Goal: Task Accomplishment & Management: Complete application form

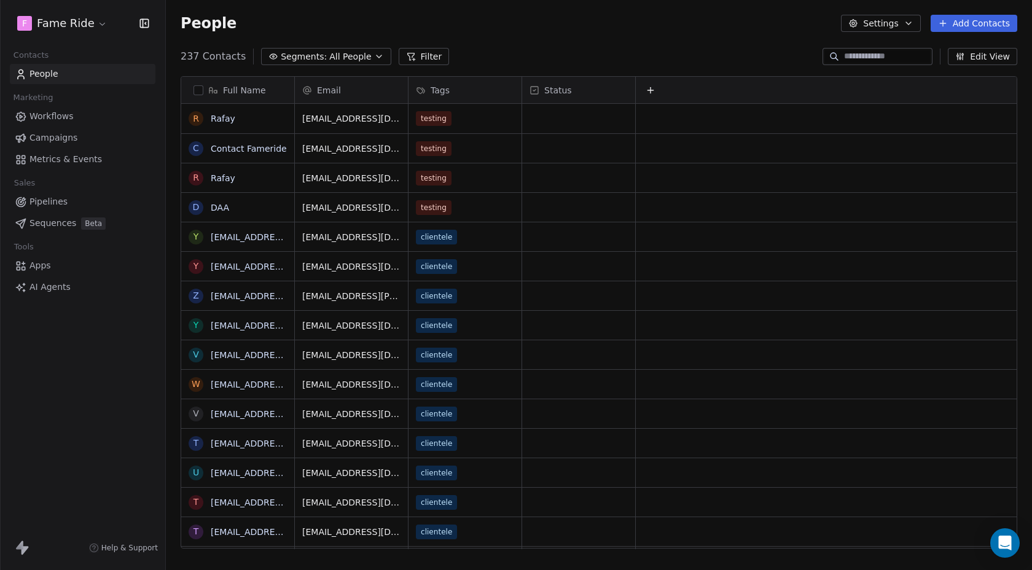
scroll to position [502, 867]
click at [943, 27] on icon at bounding box center [943, 23] width 10 height 10
click at [947, 49] on span "Create new contact" at bounding box center [978, 50] width 84 height 13
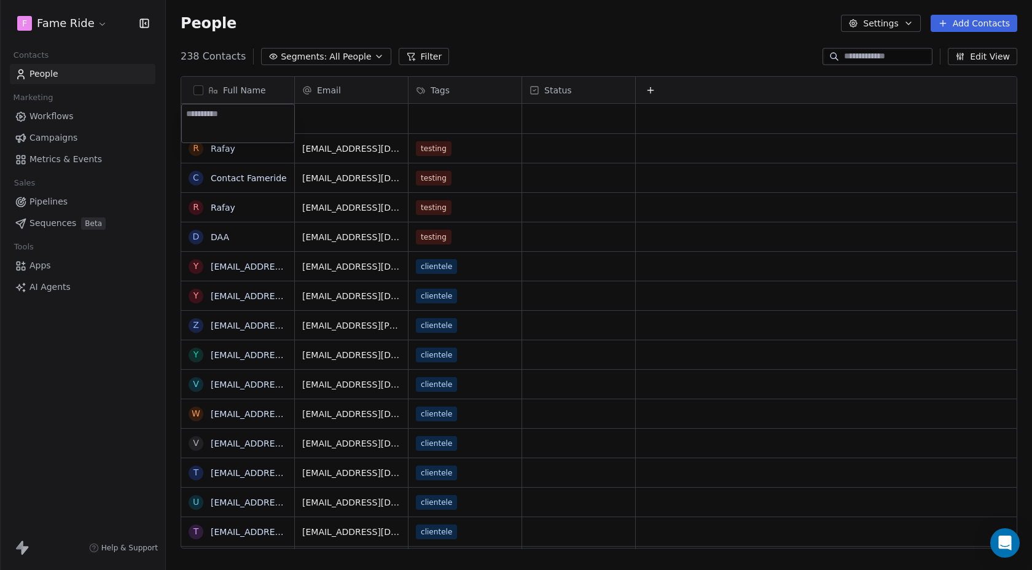
click at [276, 129] on textarea at bounding box center [238, 123] width 112 height 38
type textarea "***"
click at [339, 125] on html "F Fame Ride Contacts People Marketing Workflows Campaigns Metrics & Events Sale…" at bounding box center [516, 285] width 1032 height 570
click at [339, 125] on div "grid" at bounding box center [351, 118] width 113 height 29
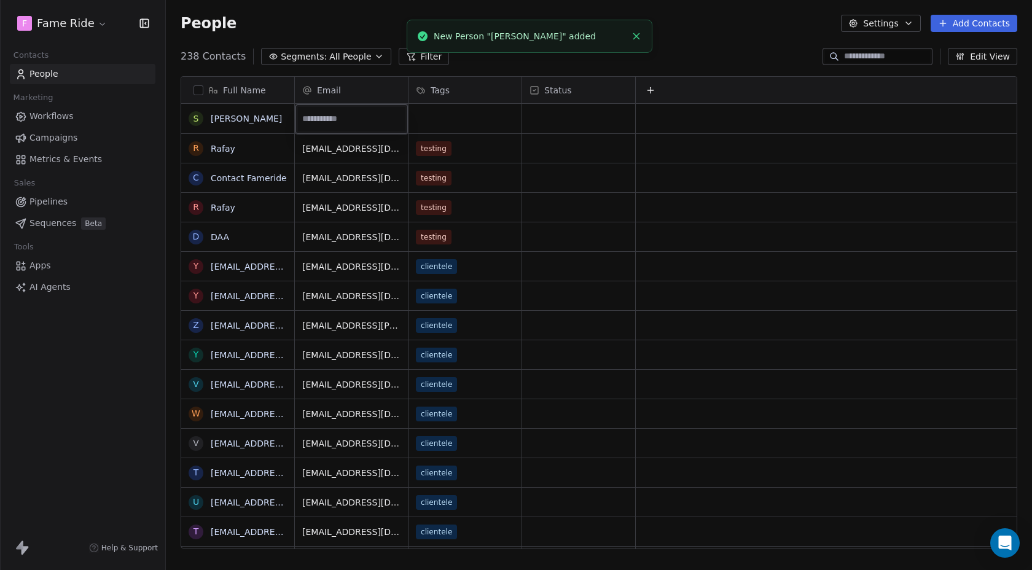
type input "**********"
click at [441, 114] on html "F Fame Ride Contacts People Marketing Workflows Campaigns Metrics & Events Sale…" at bounding box center [516, 285] width 1032 height 570
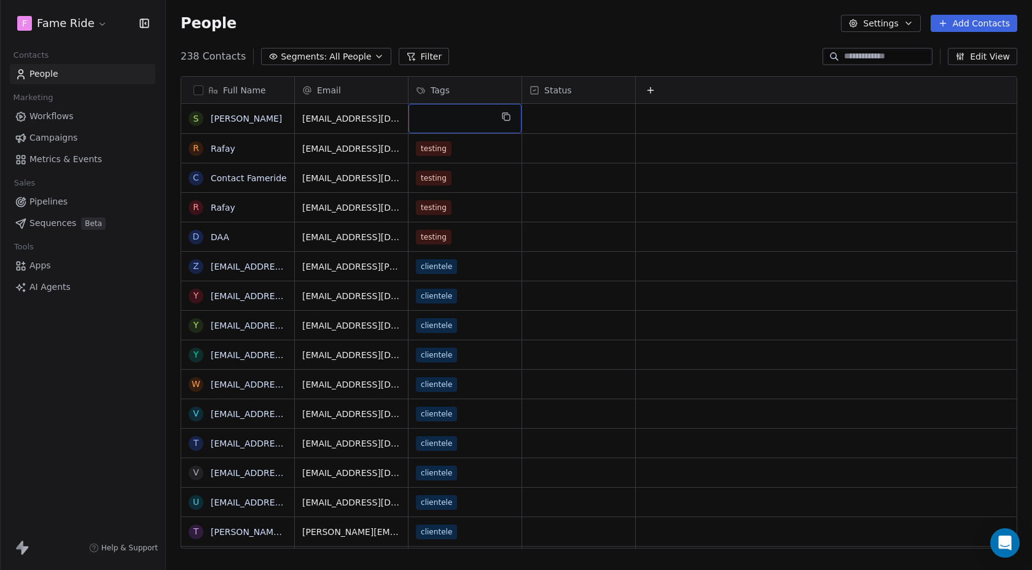
click at [454, 112] on div "grid" at bounding box center [465, 118] width 113 height 29
click at [449, 120] on div "grid" at bounding box center [465, 118] width 113 height 29
type input "********"
click at [478, 152] on span "Create "" at bounding box center [463, 153] width 35 height 13
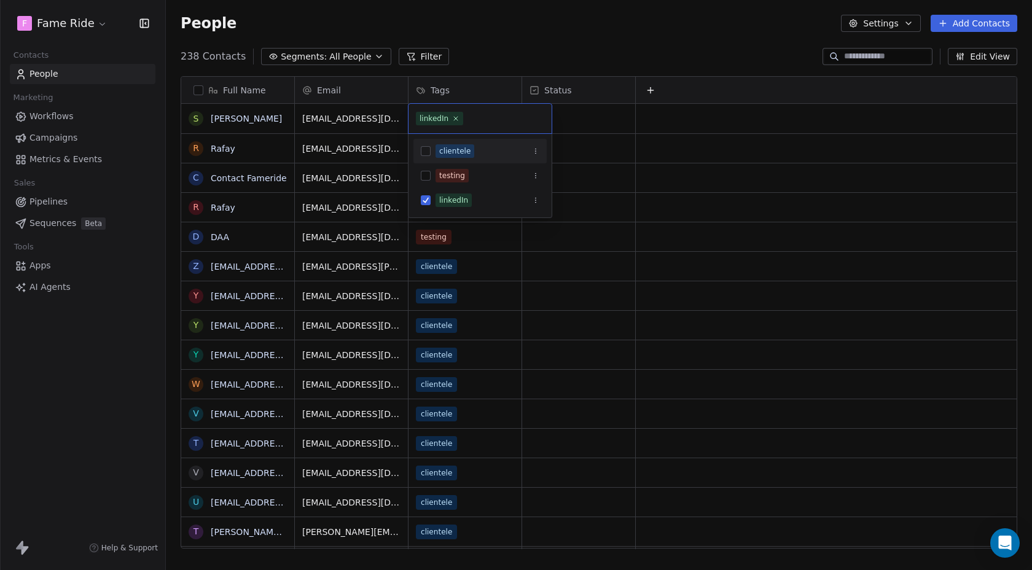
click at [463, 152] on div "clientele" at bounding box center [454, 151] width 31 height 11
click at [497, 52] on html "F Fame Ride Contacts People Marketing Workflows Campaigns Metrics & Events Sale…" at bounding box center [516, 285] width 1032 height 570
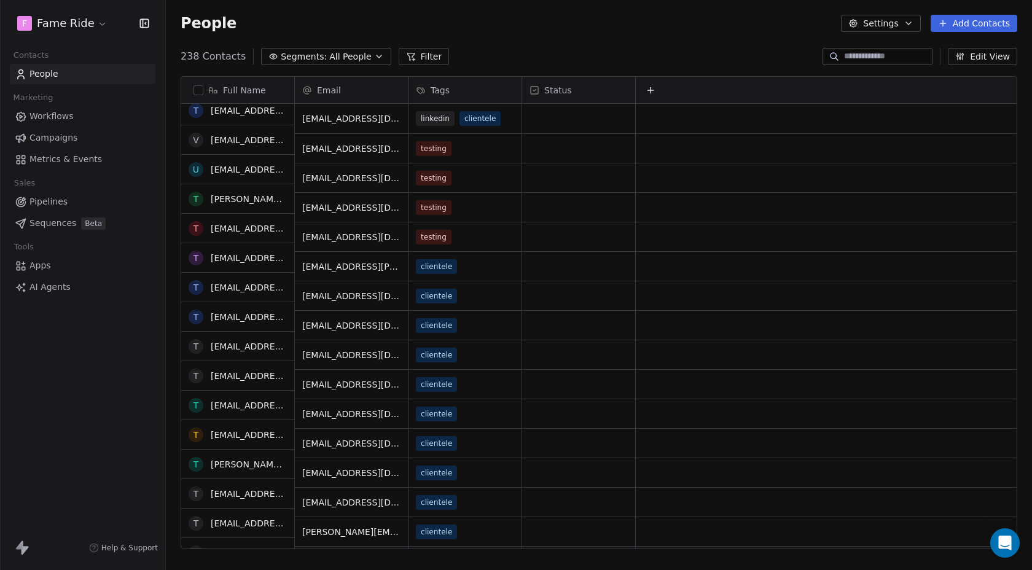
scroll to position [0, 0]
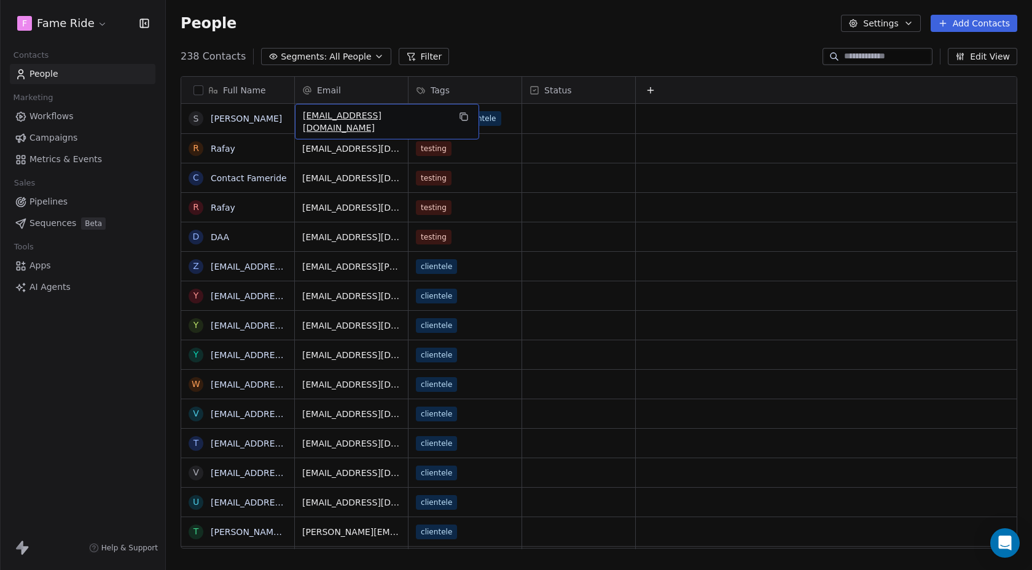
click at [388, 128] on div "[EMAIL_ADDRESS][DOMAIN_NAME]" at bounding box center [387, 122] width 184 height 36
click at [498, 68] on html "F Fame Ride Contacts People Marketing Workflows Campaigns Metrics & Events Sale…" at bounding box center [516, 285] width 1032 height 570
click at [498, 68] on div "Full Name S [PERSON_NAME] C Contact Fameride R Rafay D DAA z [EMAIL_ADDRESS][PE…" at bounding box center [599, 317] width 867 height 502
click at [49, 147] on link "Campaigns" at bounding box center [83, 138] width 146 height 20
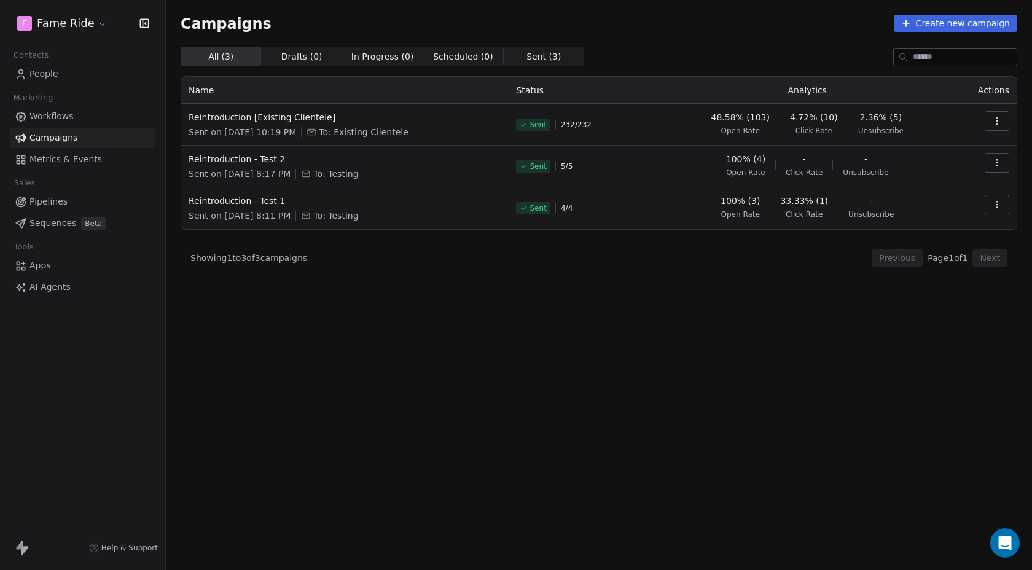
click at [53, 82] on link "People" at bounding box center [83, 74] width 146 height 20
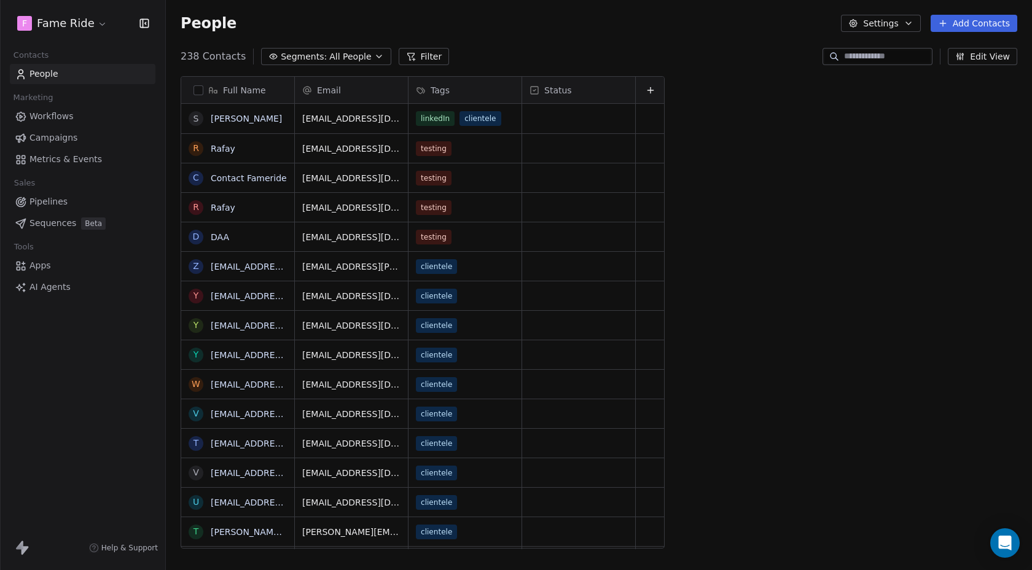
scroll to position [502, 867]
